Goal: Transaction & Acquisition: Purchase product/service

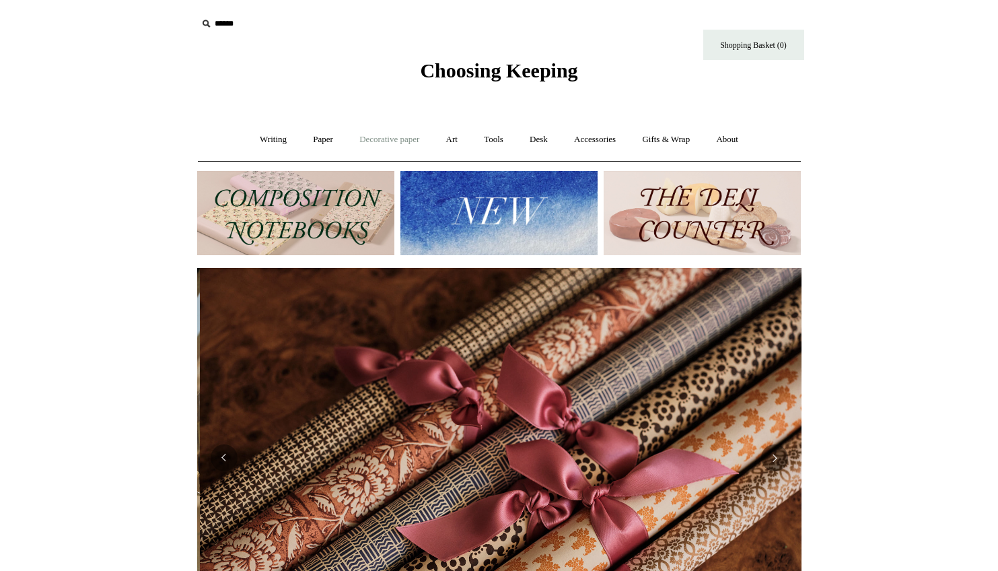
scroll to position [0, 1208]
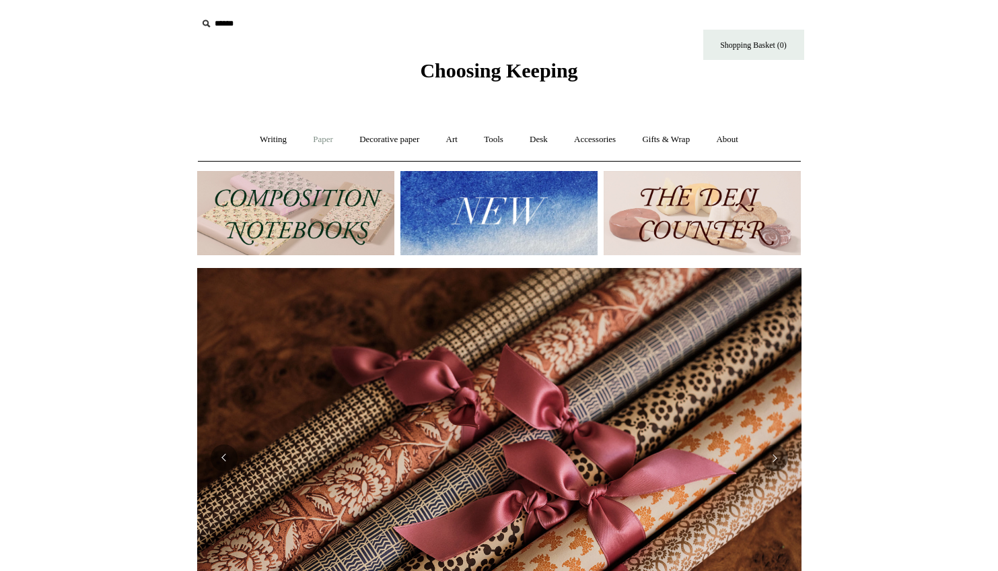
click at [320, 135] on link "Paper +" at bounding box center [323, 140] width 44 height 36
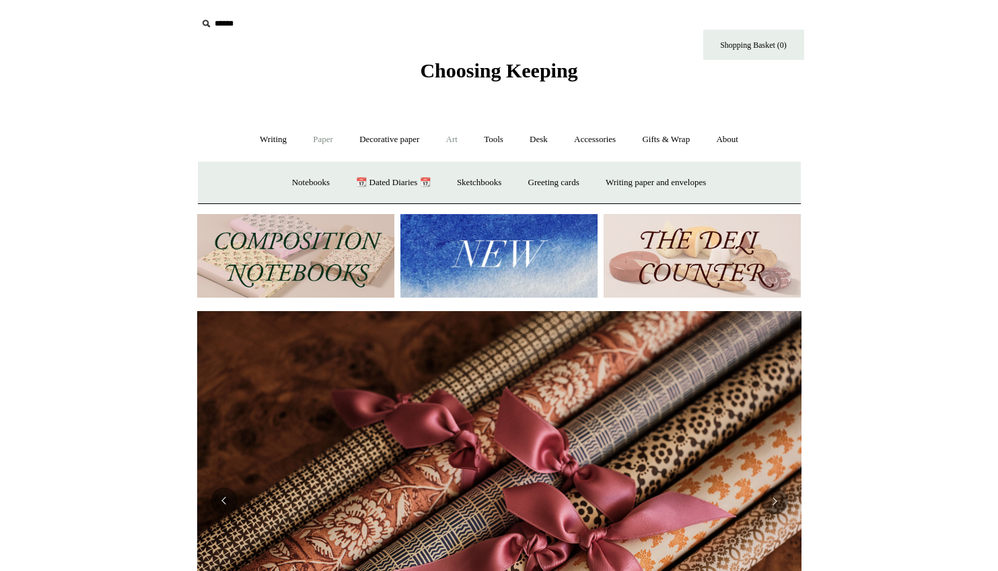
click at [456, 141] on link "Art +" at bounding box center [452, 140] width 36 height 36
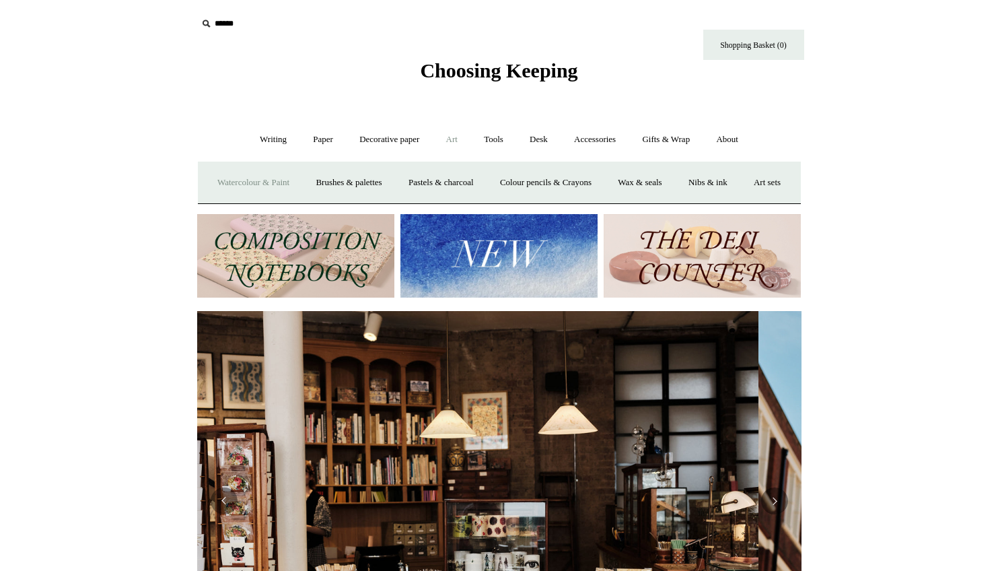
scroll to position [0, 0]
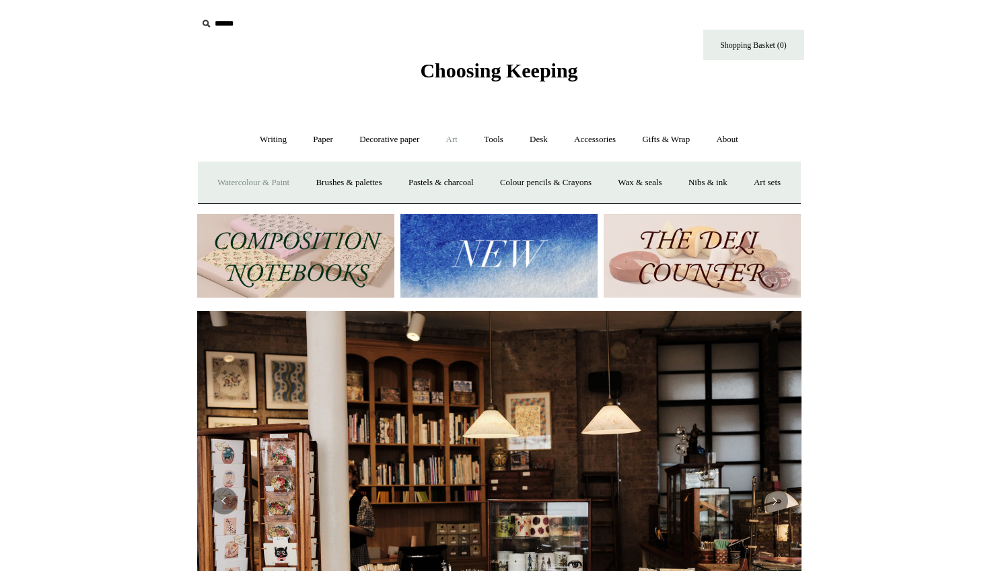
click at [297, 181] on link "Watercolour & Paint" at bounding box center [253, 183] width 96 height 36
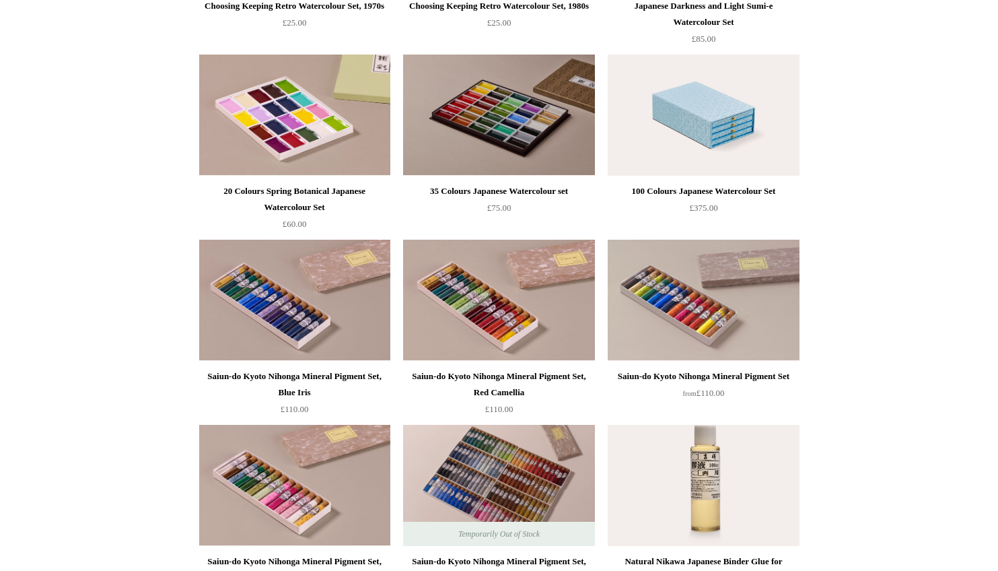
scroll to position [988, 0]
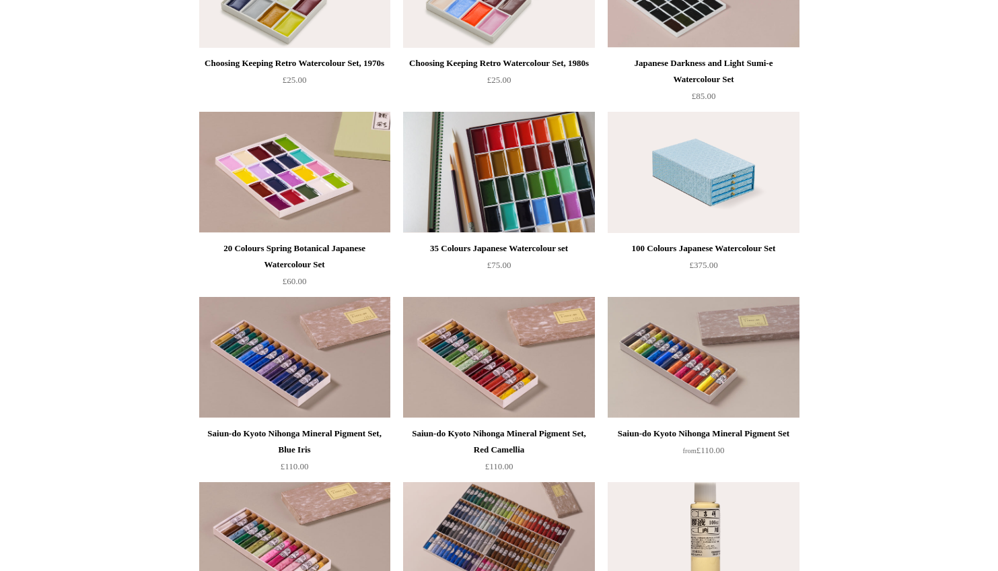
click at [485, 185] on img at bounding box center [498, 172] width 191 height 121
